Goal: Task Accomplishment & Management: Complete application form

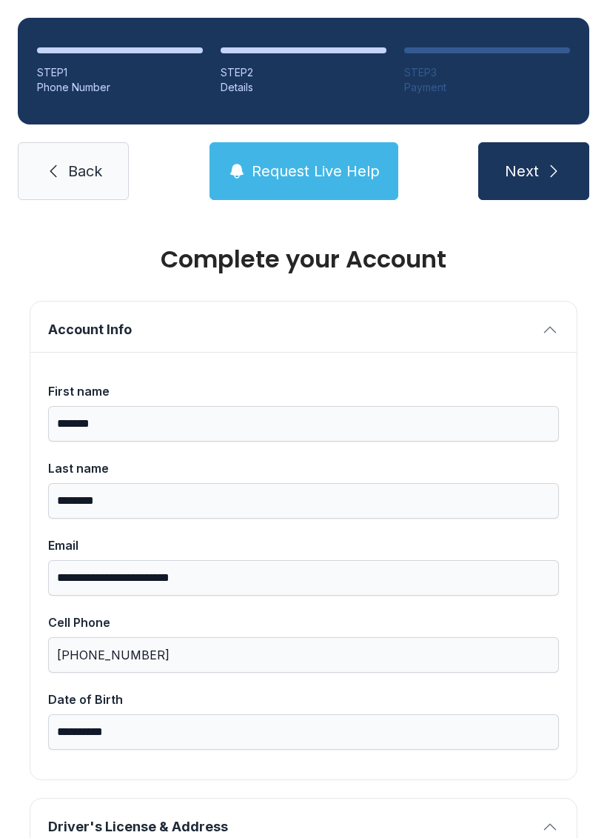
scroll to position [691, 0]
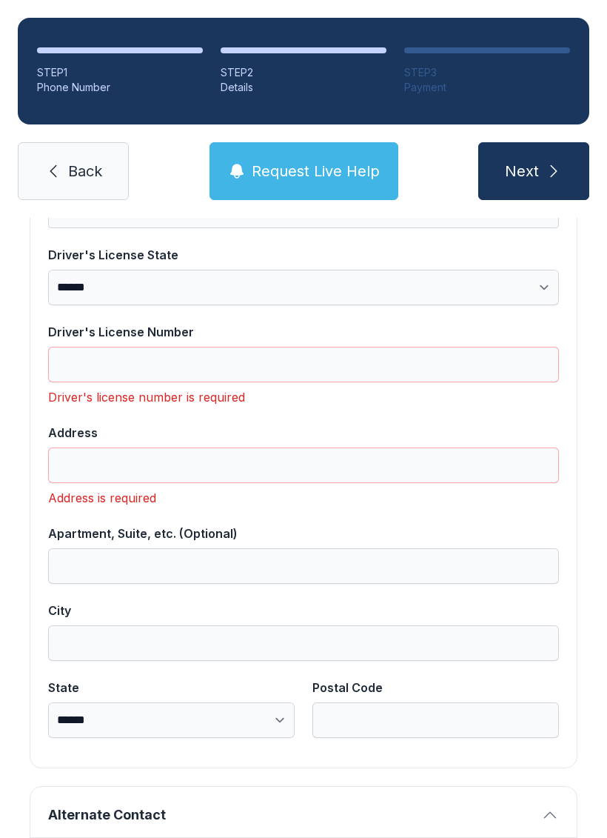
click at [89, 142] on link "Back" at bounding box center [73, 171] width 111 height 58
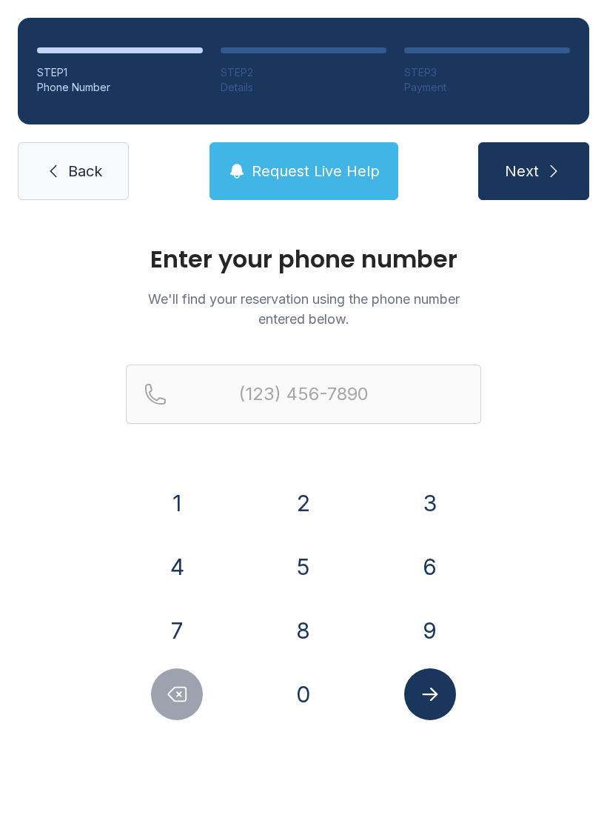
click at [184, 698] on icon "Delete number" at bounding box center [177, 694] width 22 height 22
click at [324, 173] on span "Request Live Help" at bounding box center [316, 171] width 128 height 21
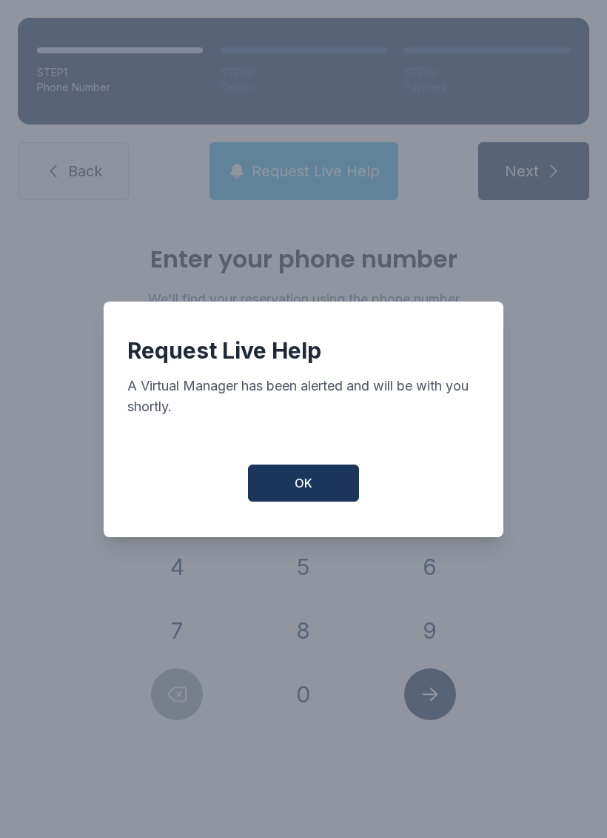
click at [312, 499] on button "OK" at bounding box center [303, 482] width 111 height 37
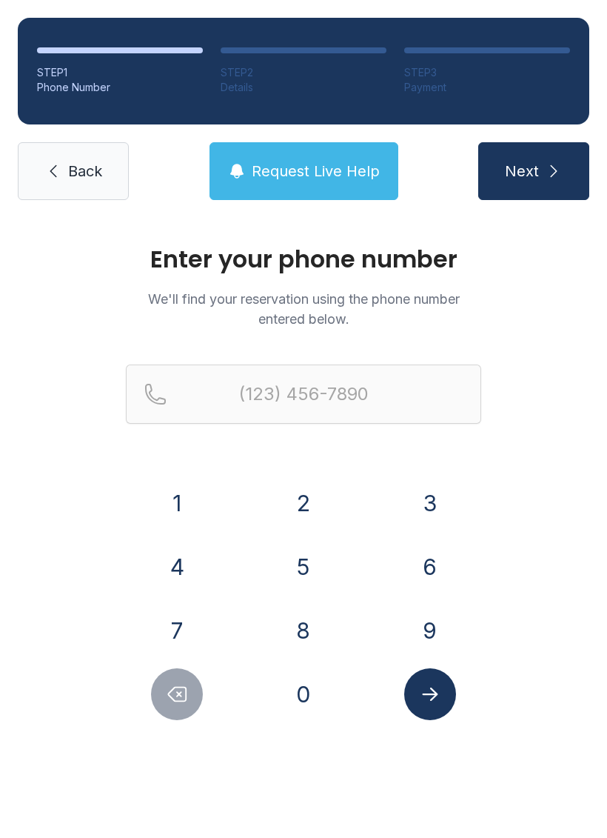
click at [312, 178] on span "Request Live Help" at bounding box center [316, 171] width 128 height 21
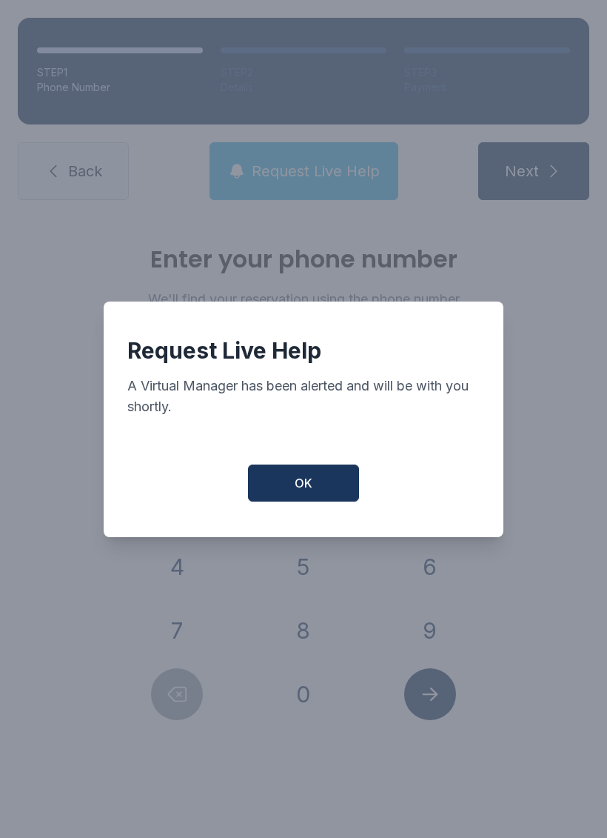
click at [321, 501] on button "OK" at bounding box center [303, 482] width 111 height 37
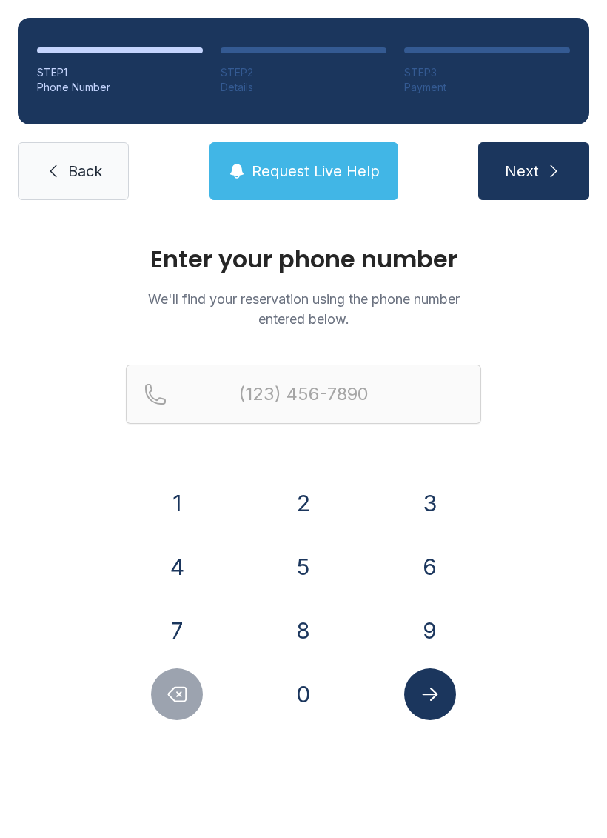
click at [65, 181] on link "Back" at bounding box center [73, 171] width 111 height 58
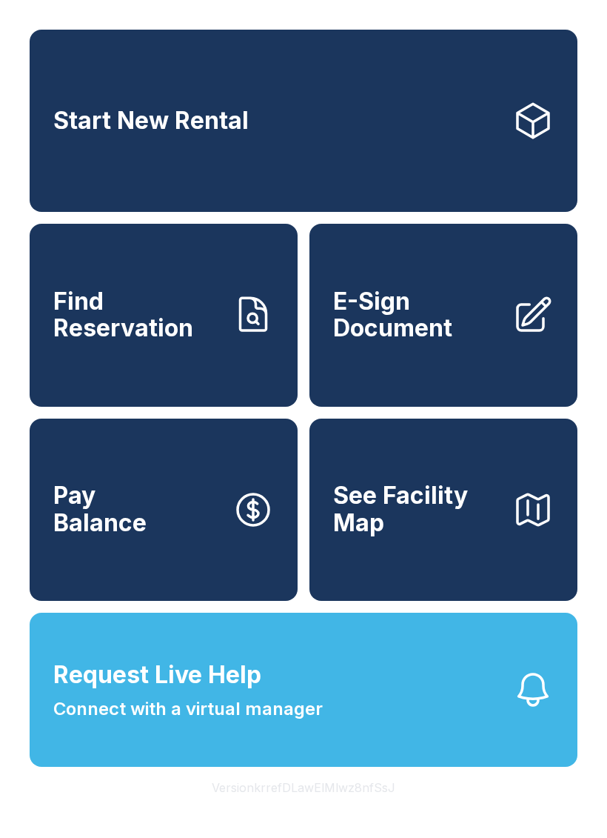
click at [497, 324] on span "E-Sign Document" at bounding box center [416, 315] width 167 height 54
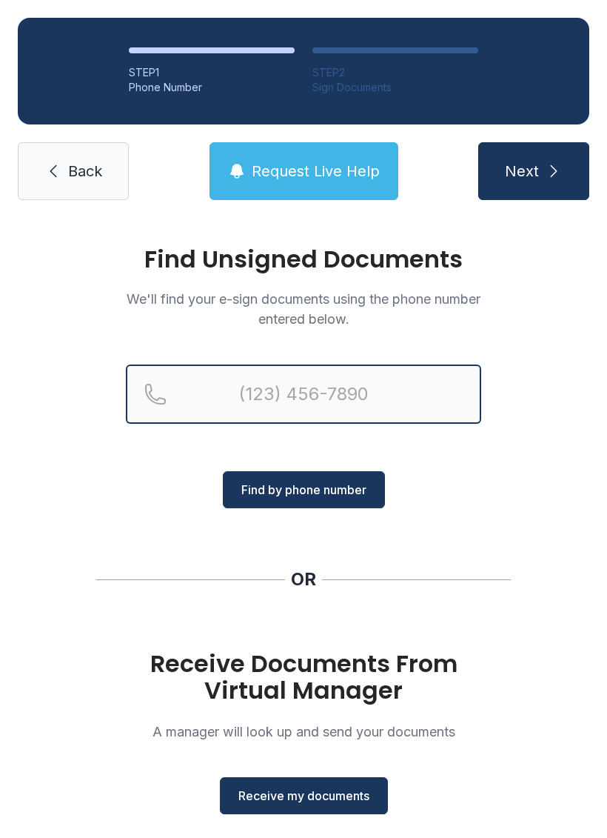
click at [267, 390] on input "Reservation phone number" at bounding box center [303, 393] width 355 height 59
type input "[PHONE_NUMBER]"
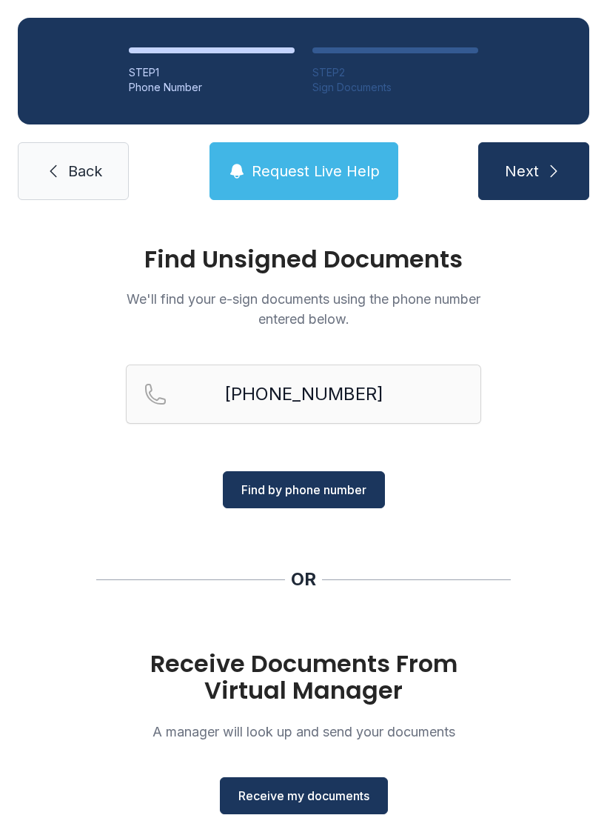
click at [581, 172] on button "Next" at bounding box center [533, 171] width 111 height 58
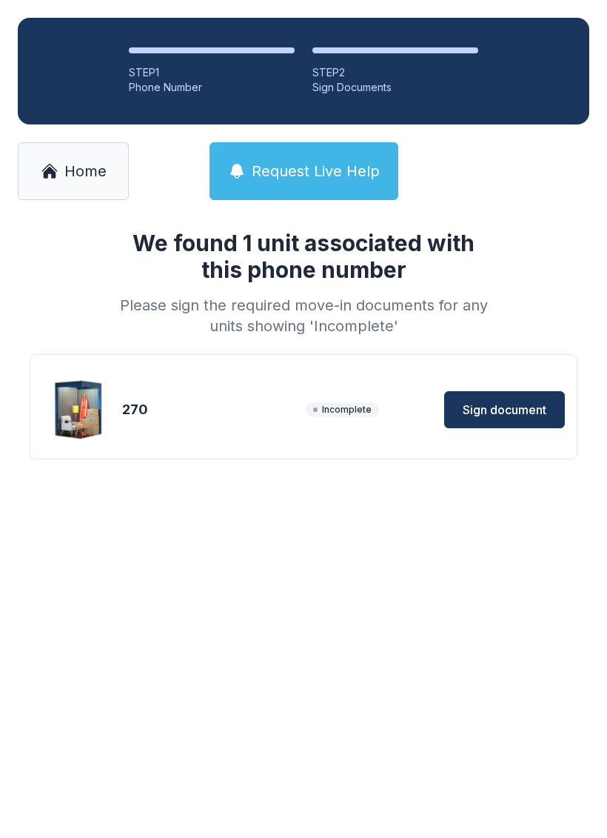
click at [538, 410] on span "Sign document" at bounding box center [505, 410] width 84 height 18
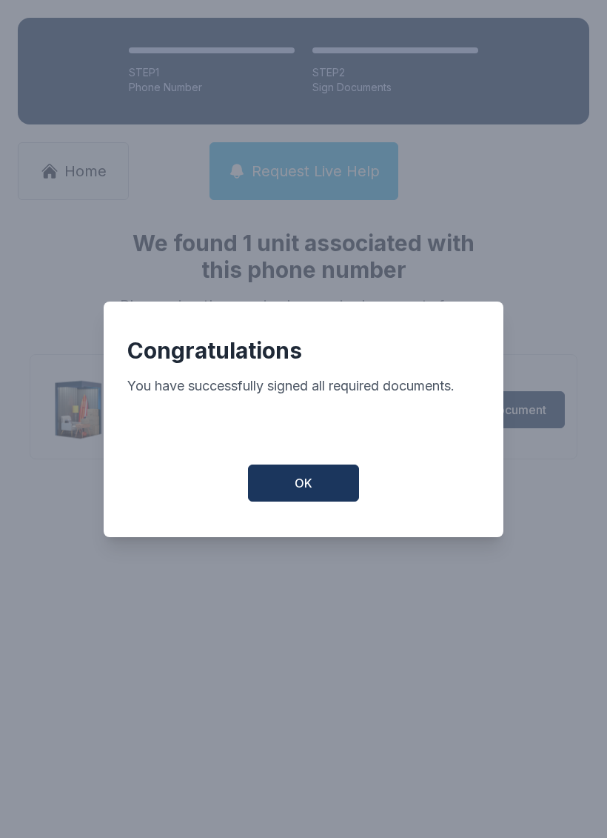
click at [326, 487] on button "OK" at bounding box center [303, 482] width 111 height 37
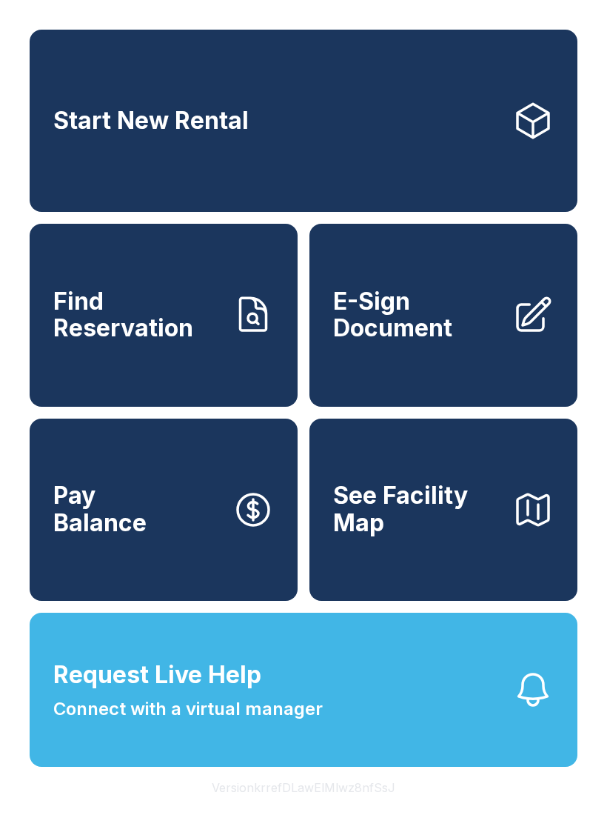
click at [435, 342] on span "E-Sign Document" at bounding box center [416, 315] width 167 height 54
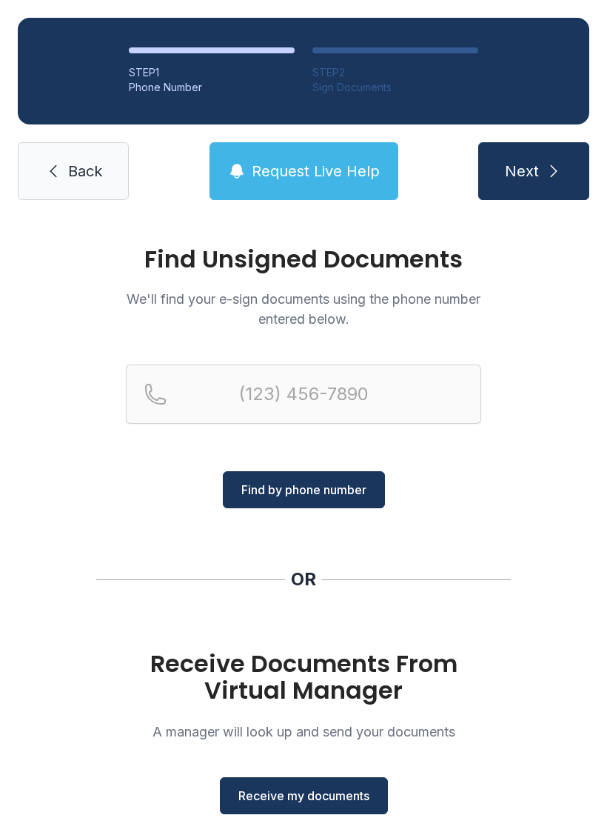
click at [315, 789] on span "Receive my documents" at bounding box center [303, 795] width 131 height 18
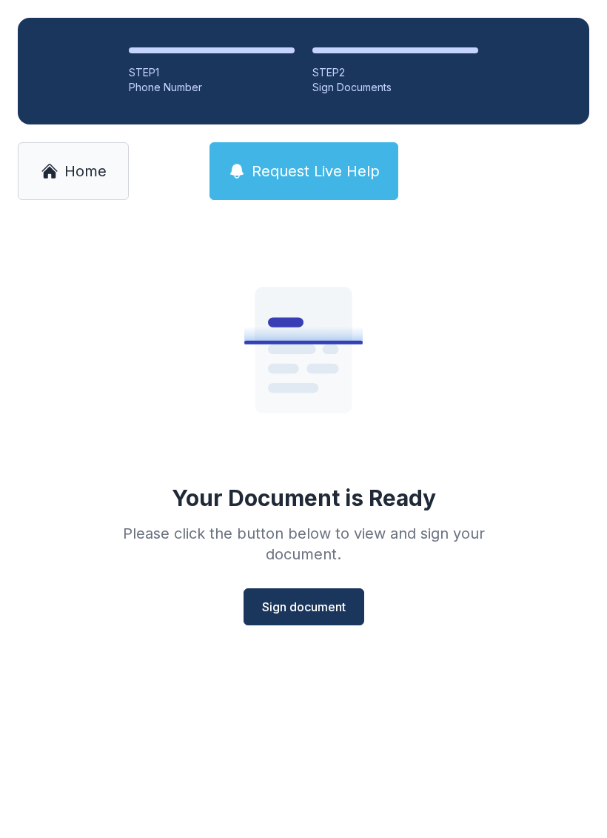
click at [310, 604] on span "Sign document" at bounding box center [304, 607] width 84 height 18
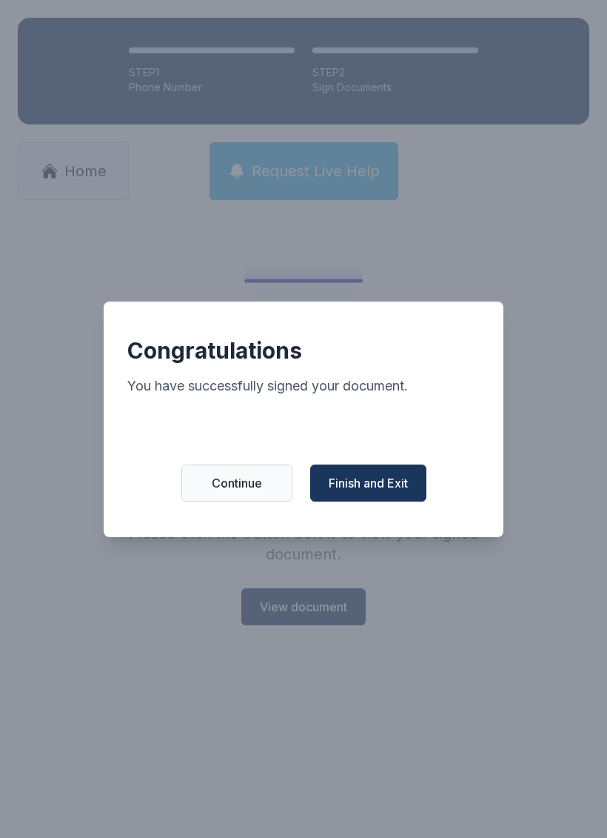
click at [405, 487] on span "Finish and Exit" at bounding box center [368, 483] width 79 height 18
